Goal: Task Accomplishment & Management: Manage account settings

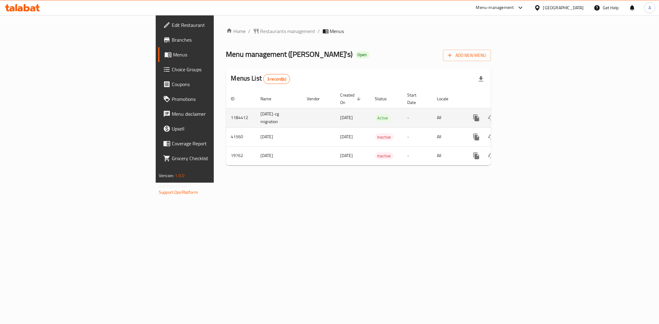
click at [525, 114] on icon "enhanced table" at bounding box center [520, 117] width 7 height 7
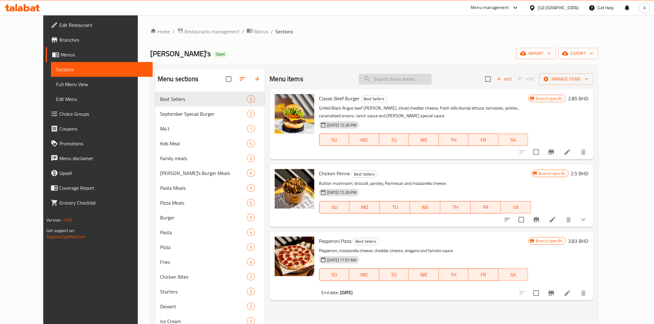
click at [397, 79] on input "search" at bounding box center [395, 79] width 73 height 11
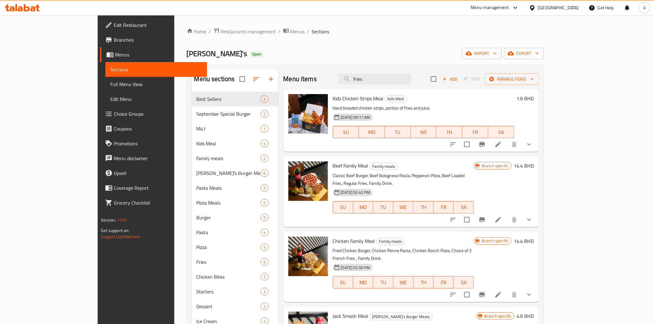
drag, startPoint x: 446, startPoint y: 194, endPoint x: 430, endPoint y: 138, distance: 57.7
drag, startPoint x: 409, startPoint y: 79, endPoint x: 346, endPoint y: 78, distance: 63.4
click at [348, 79] on div "Menu items fries Add Sort Manage items" at bounding box center [411, 79] width 256 height 20
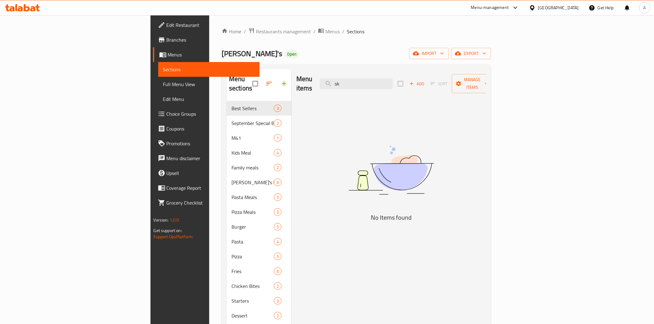
type input "s"
type input "fries"
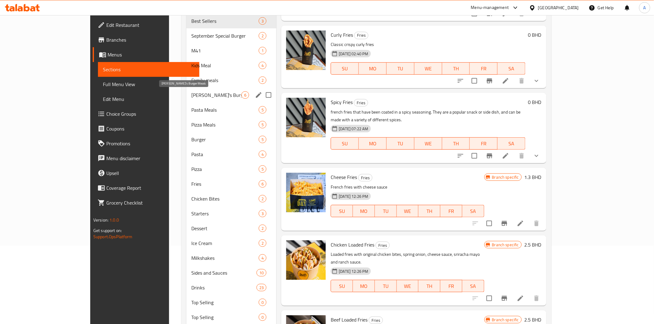
scroll to position [45, 0]
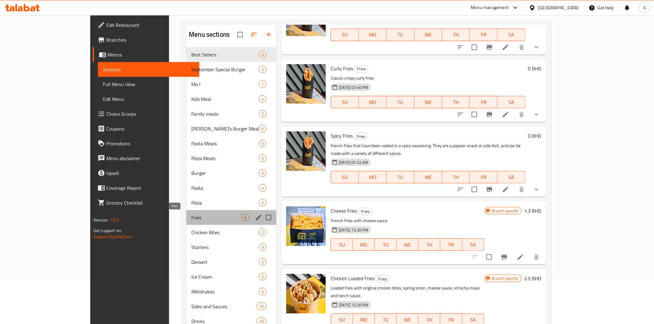
click at [191, 216] on span "Fries" at bounding box center [216, 217] width 50 height 7
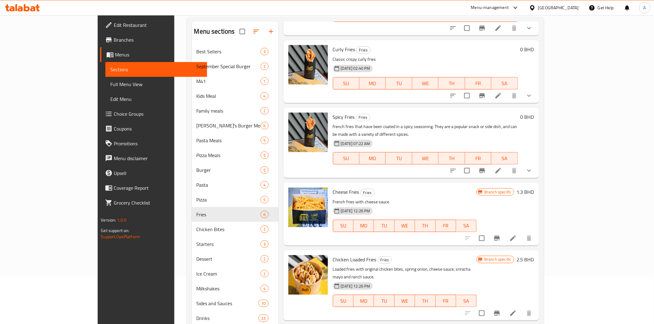
scroll to position [113, 0]
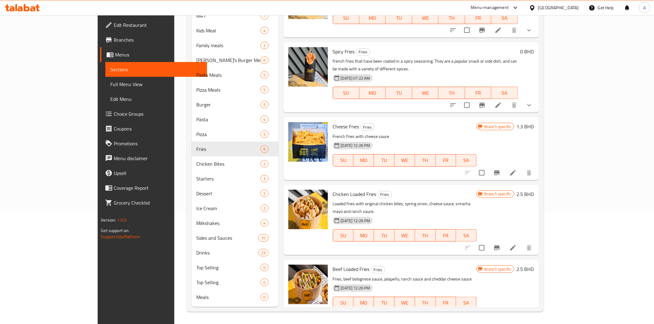
click at [384, 276] on p "Fries, beef bolognese sauce, jalapeño, ranch sauce and cheddar cheese sauce" at bounding box center [405, 280] width 144 height 8
click at [385, 276] on p "Fries, beef bolognese sauce, jalapeño, ranch sauce and cheddar cheese sauce" at bounding box center [405, 280] width 144 height 8
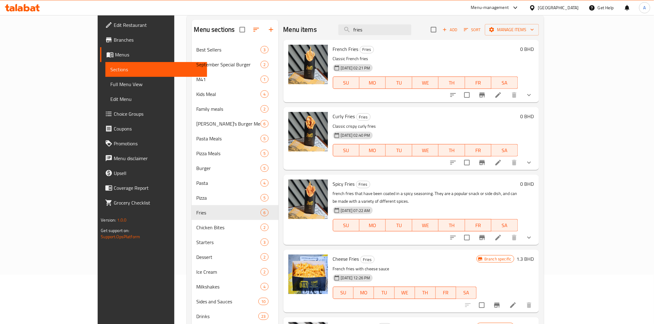
scroll to position [0, 0]
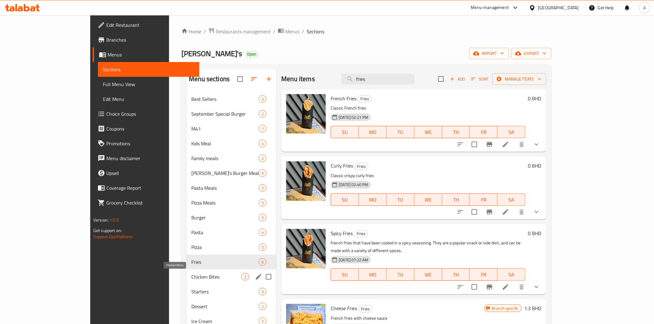
click at [191, 278] on span "Chicken Bites" at bounding box center [216, 276] width 50 height 7
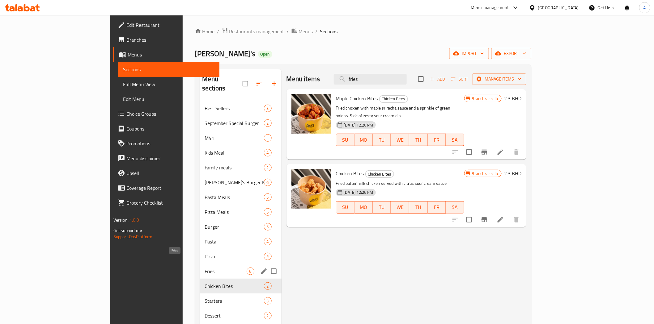
click at [205, 268] on span "Fries" at bounding box center [226, 271] width 42 height 7
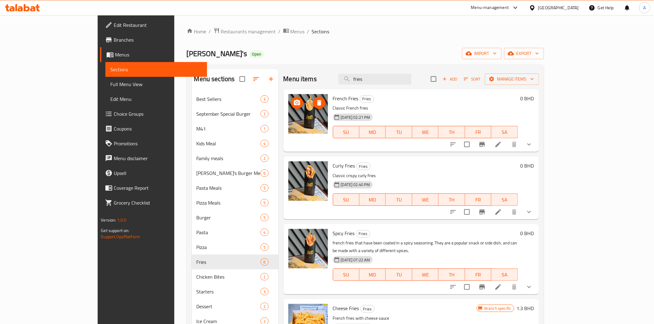
click at [294, 123] on img at bounding box center [308, 114] width 40 height 40
